Goal: Task Accomplishment & Management: Manage account settings

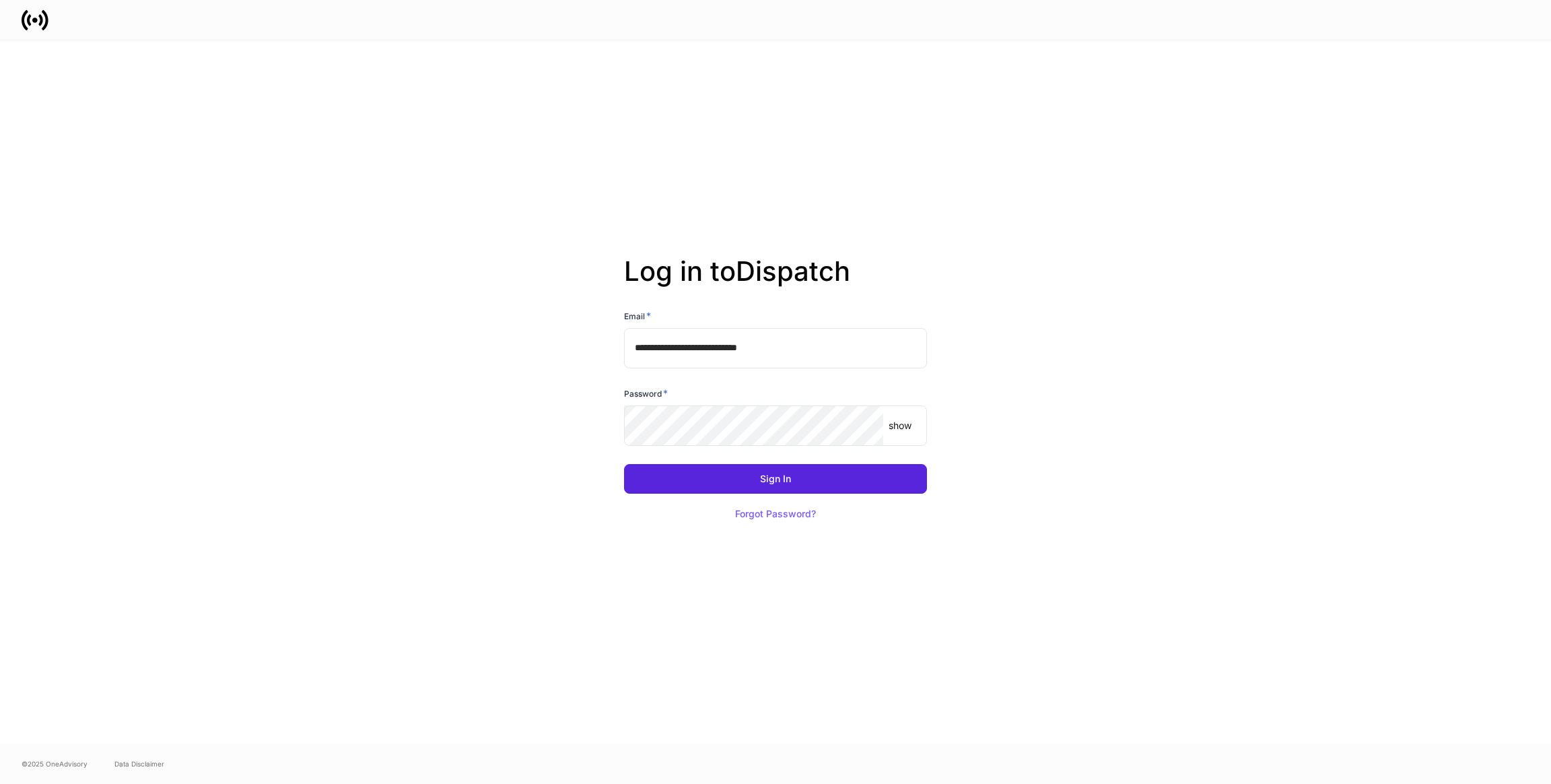
click at [752, 401] on div "Password *" at bounding box center [775, 395] width 303 height 19
click at [0, 783] on com-1password-button at bounding box center [0, 784] width 0 height 0
click at [624, 464] on button "Sign In" at bounding box center [775, 478] width 303 height 30
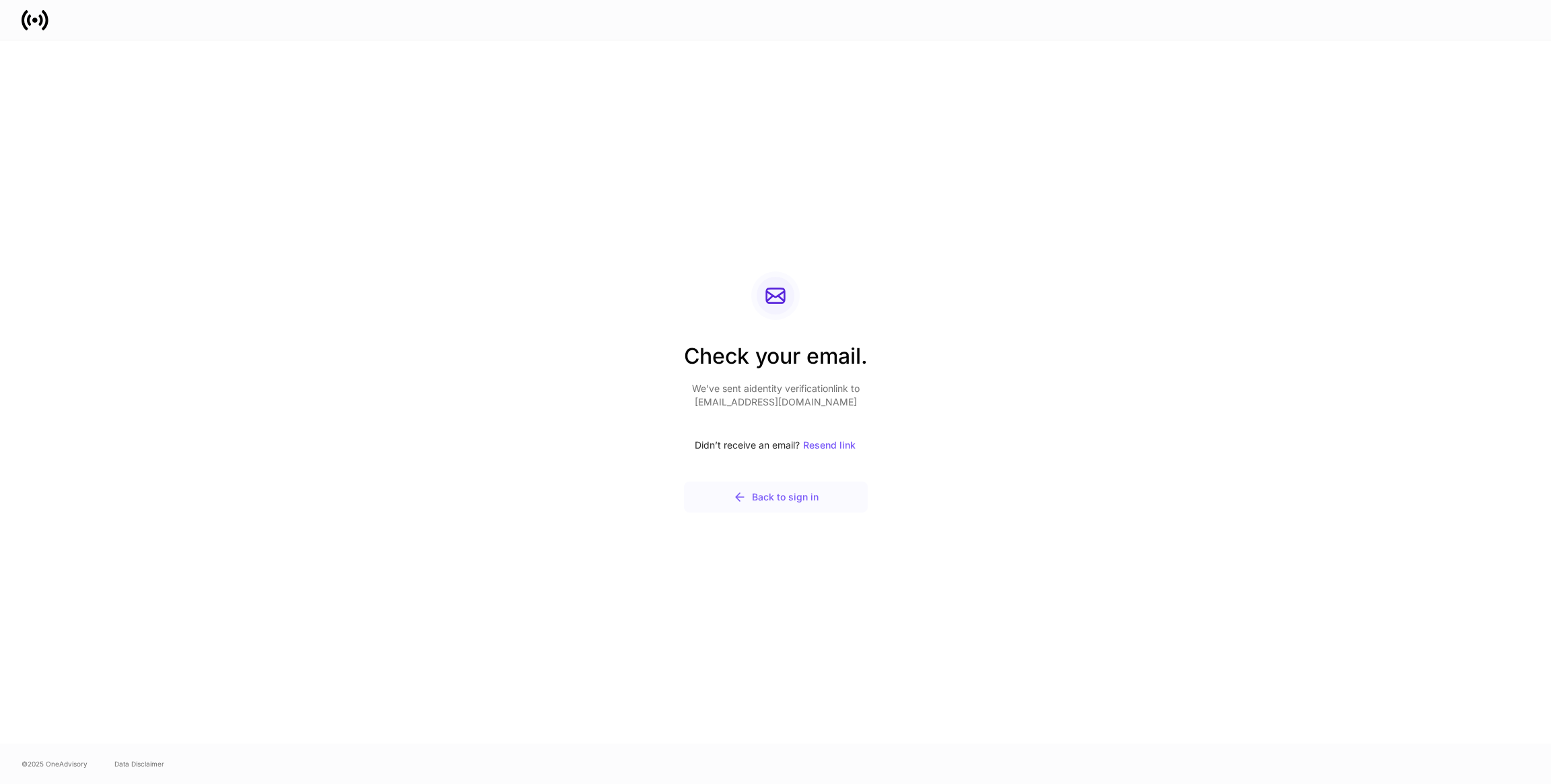
click at [790, 502] on div "Back to sign in" at bounding box center [776, 496] width 86 height 14
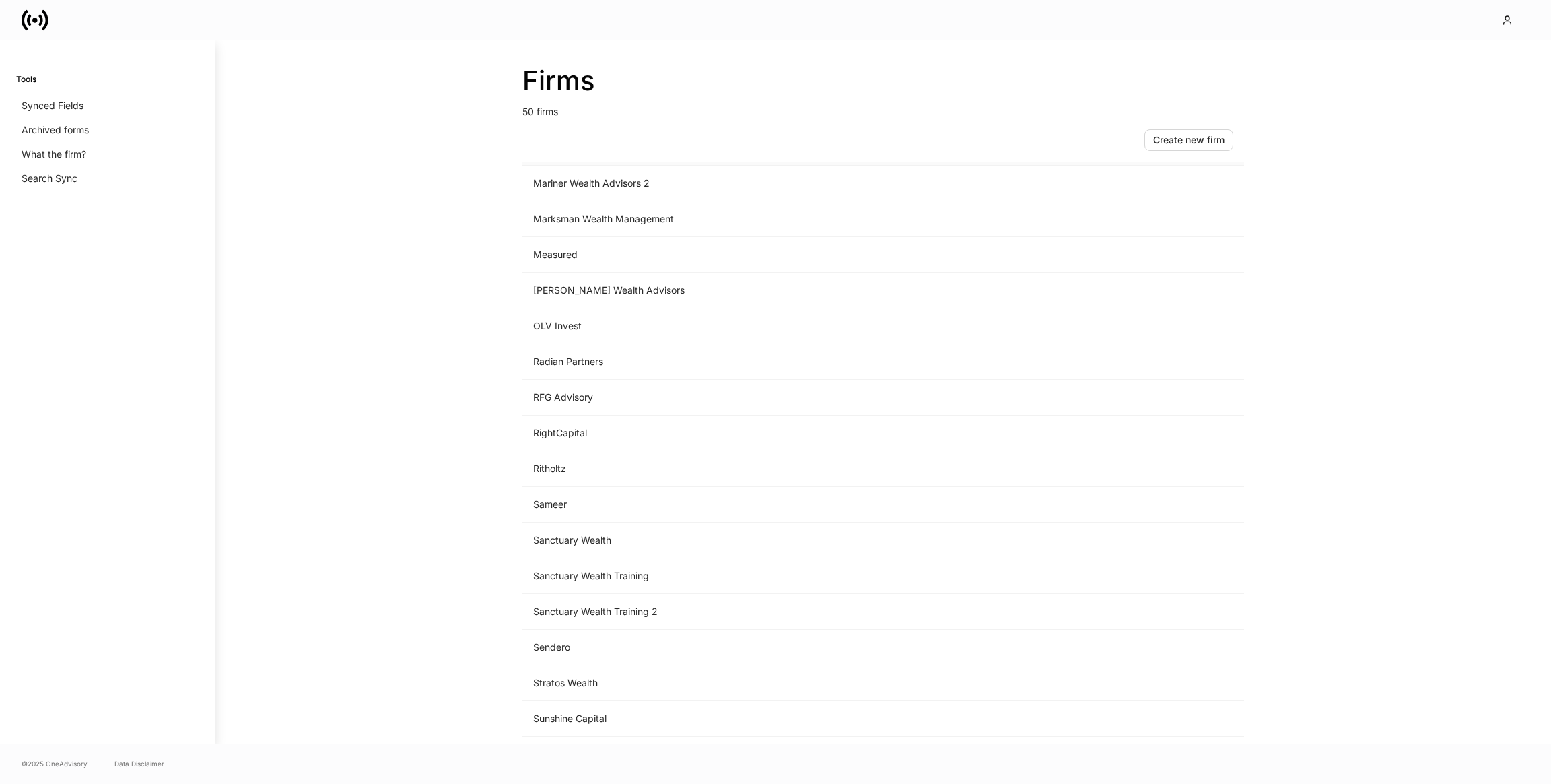
scroll to position [1231, 0]
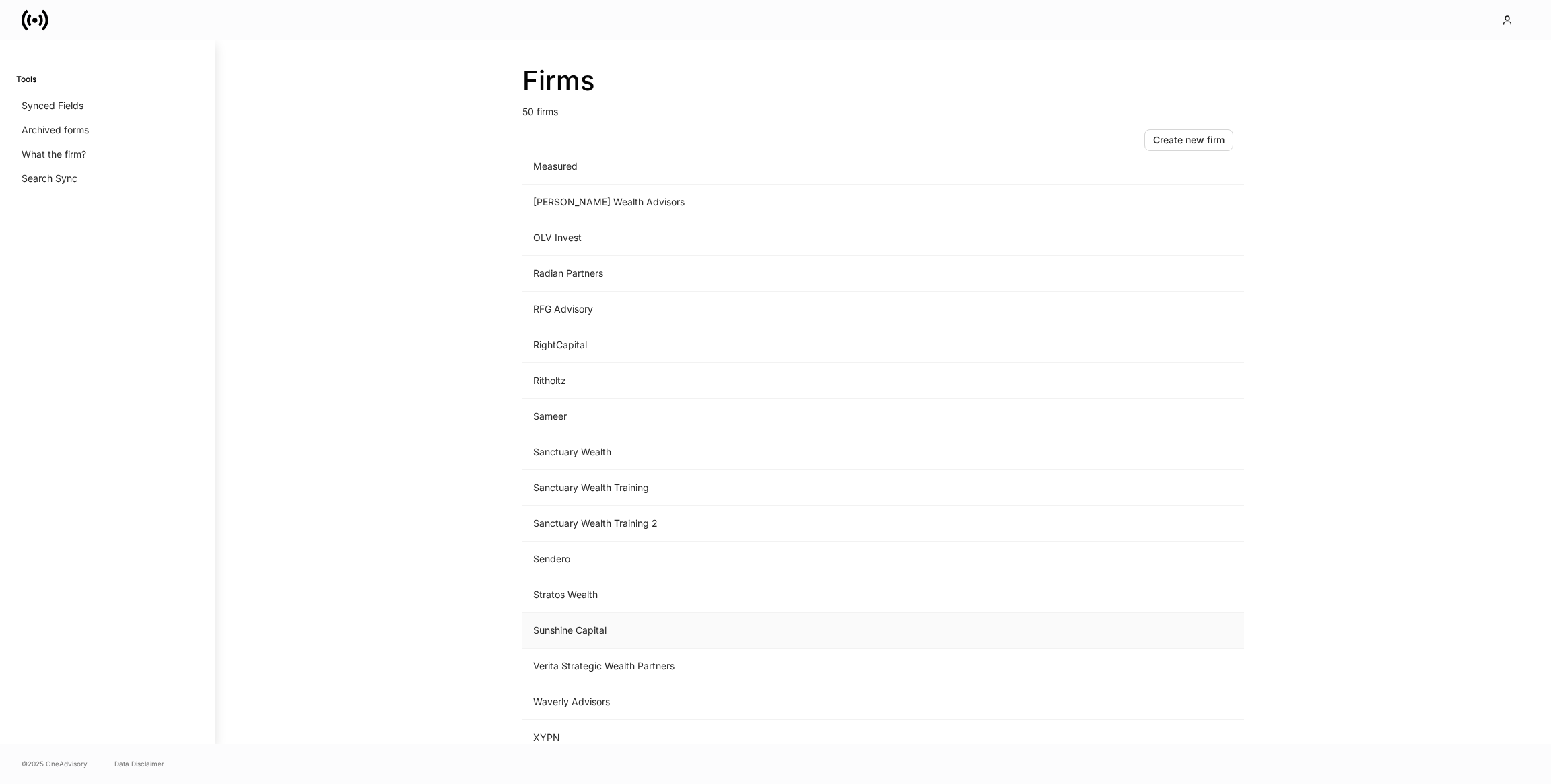
click at [891, 636] on td "Sunshine Capital" at bounding box center [771, 629] width 498 height 35
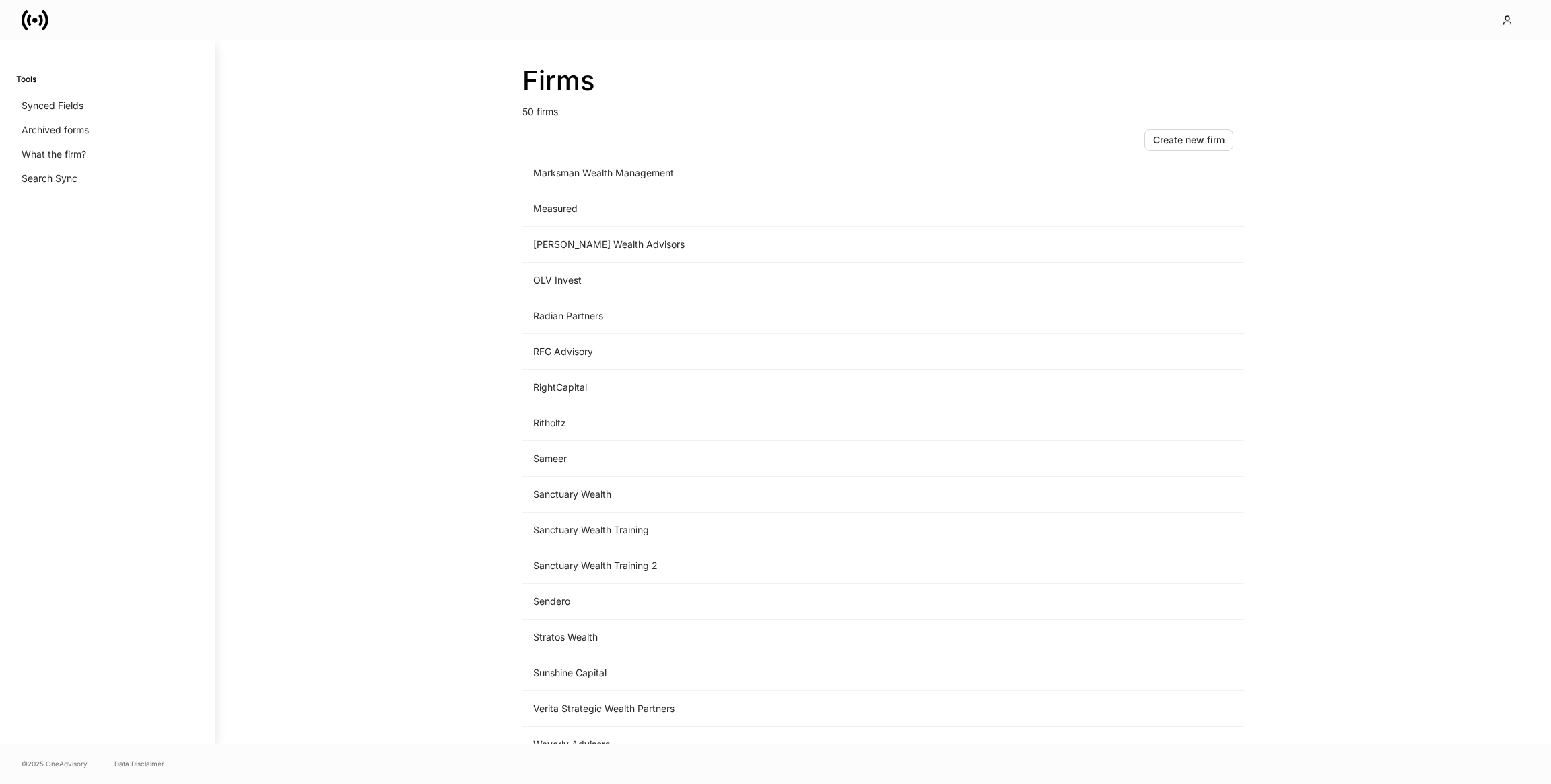
scroll to position [1231, 0]
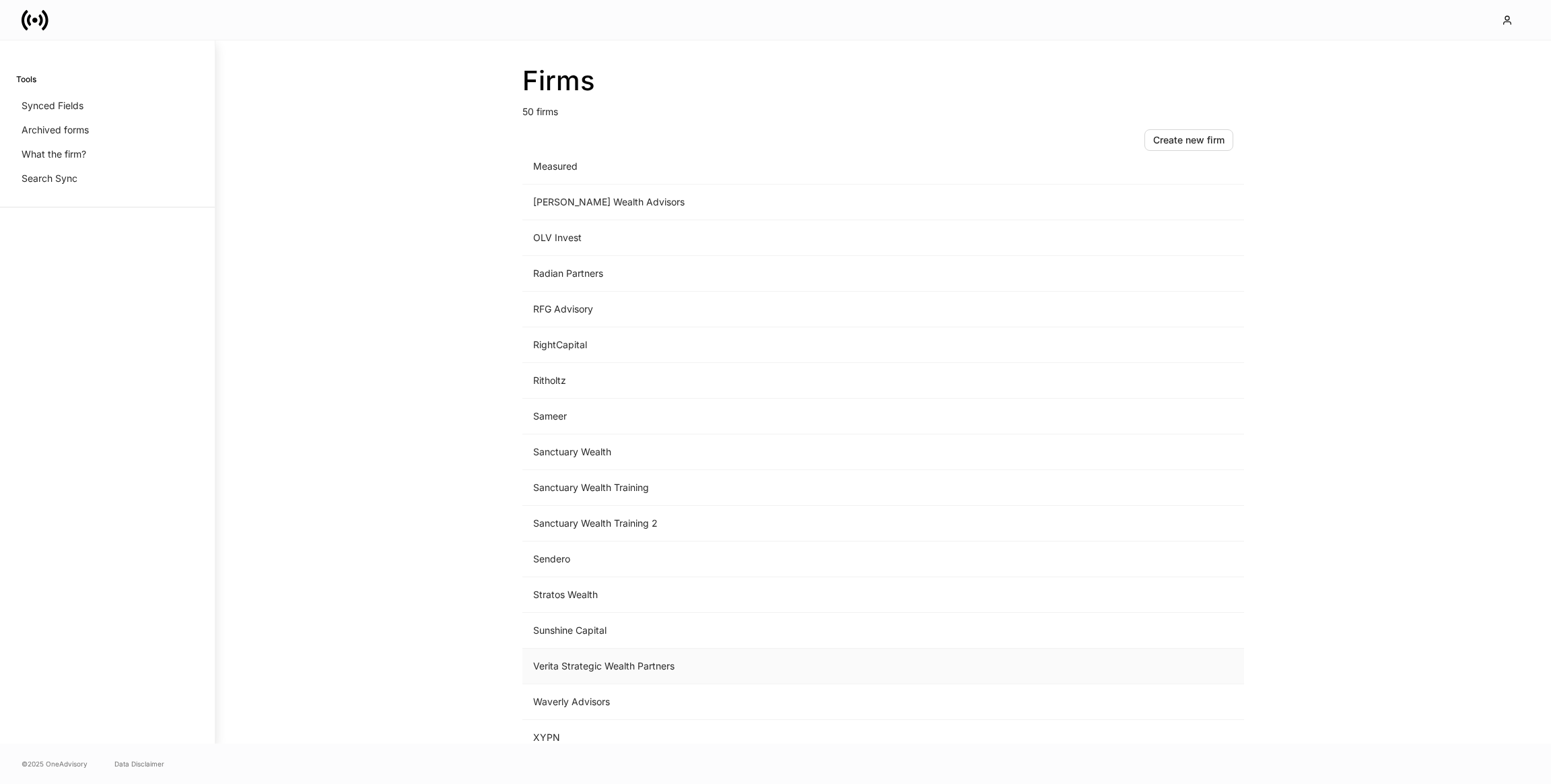
click at [618, 656] on td "Verita Strategic Wealth Partners" at bounding box center [771, 666] width 498 height 35
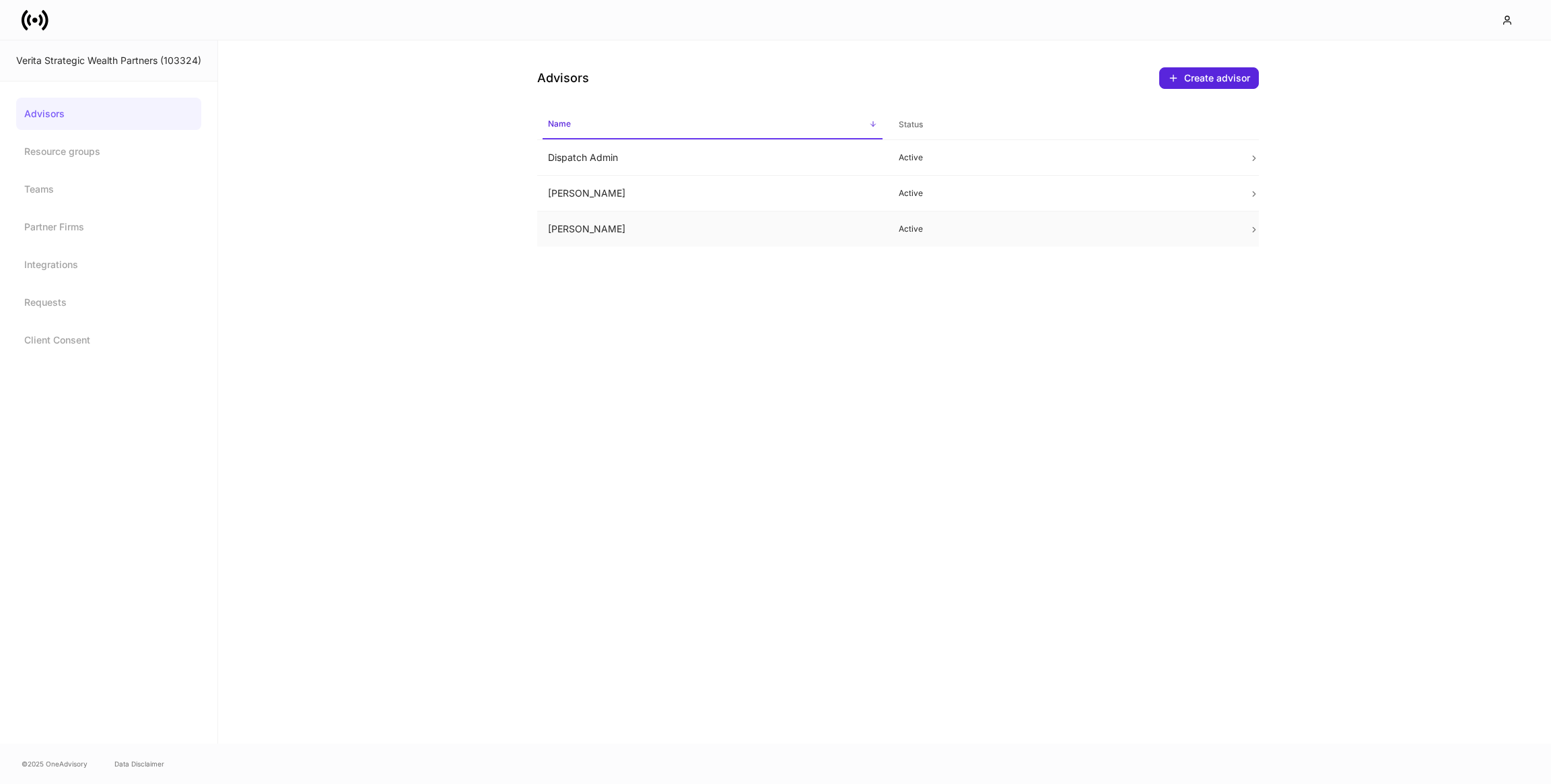
click at [582, 214] on td "Iain McNeil" at bounding box center [713, 229] width 351 height 35
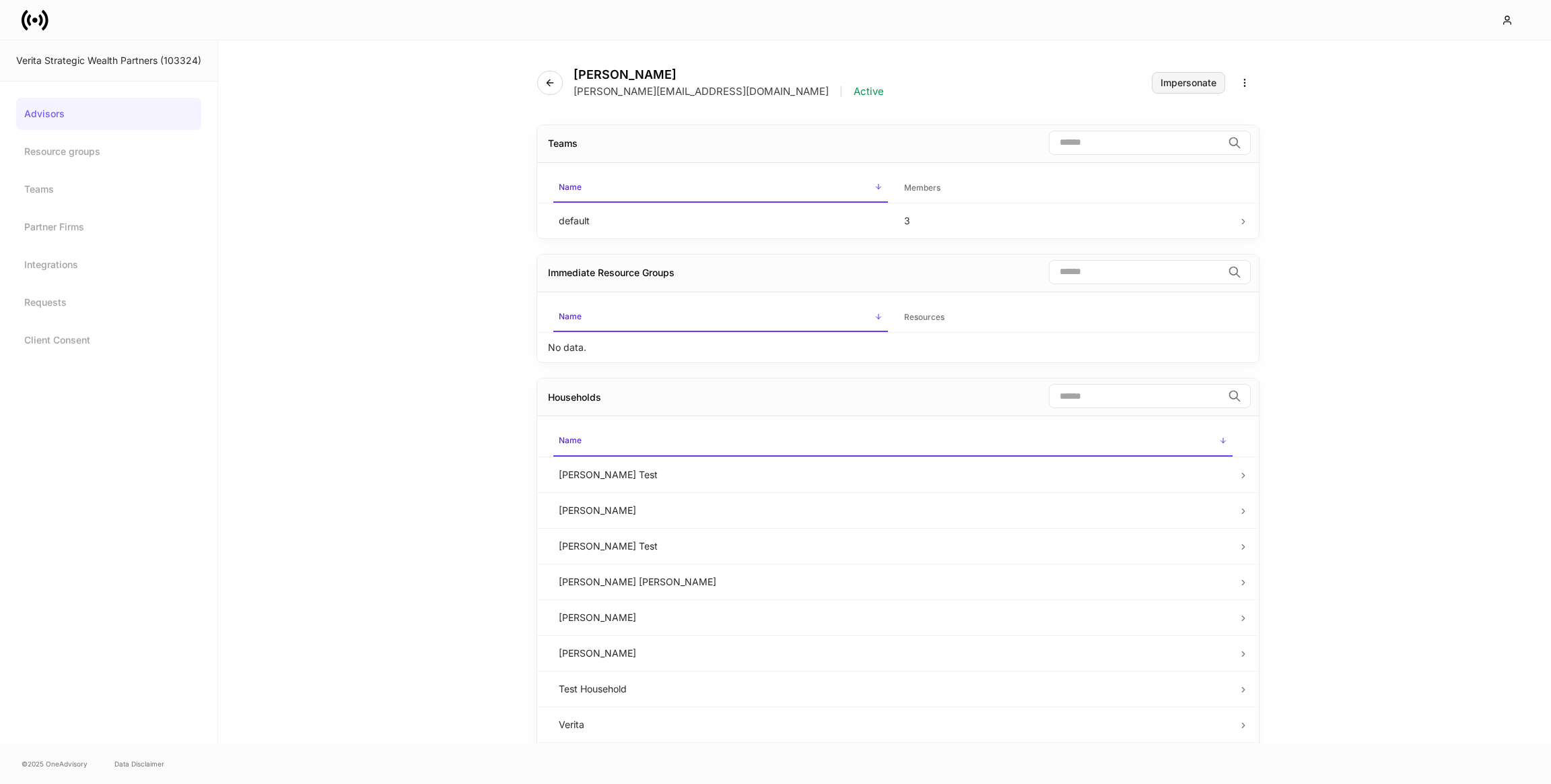
click at [1169, 86] on div "Impersonate" at bounding box center [1188, 82] width 56 height 9
